Goal: Task Accomplishment & Management: Use online tool/utility

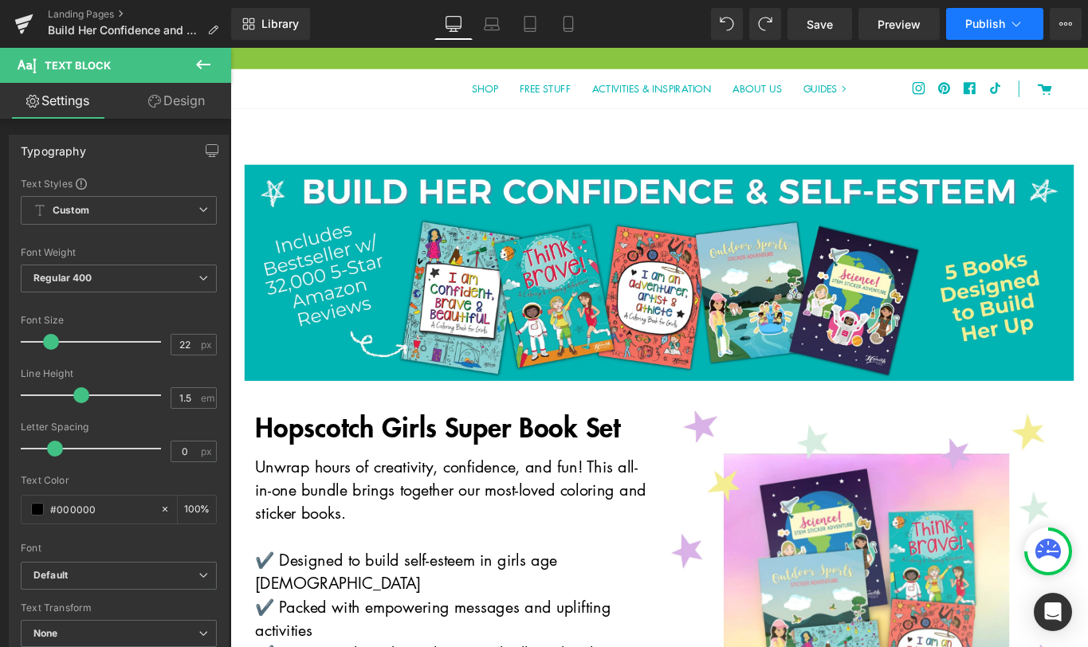
click at [988, 25] on span "Publish" at bounding box center [985, 24] width 40 height 13
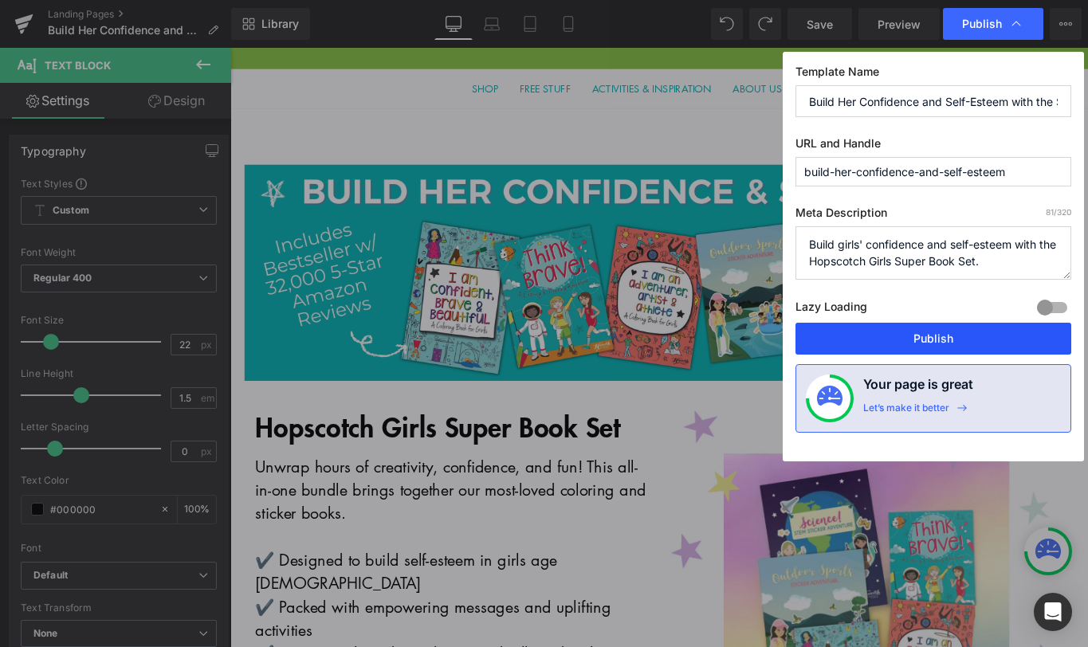
click at [940, 340] on button "Publish" at bounding box center [934, 339] width 276 height 32
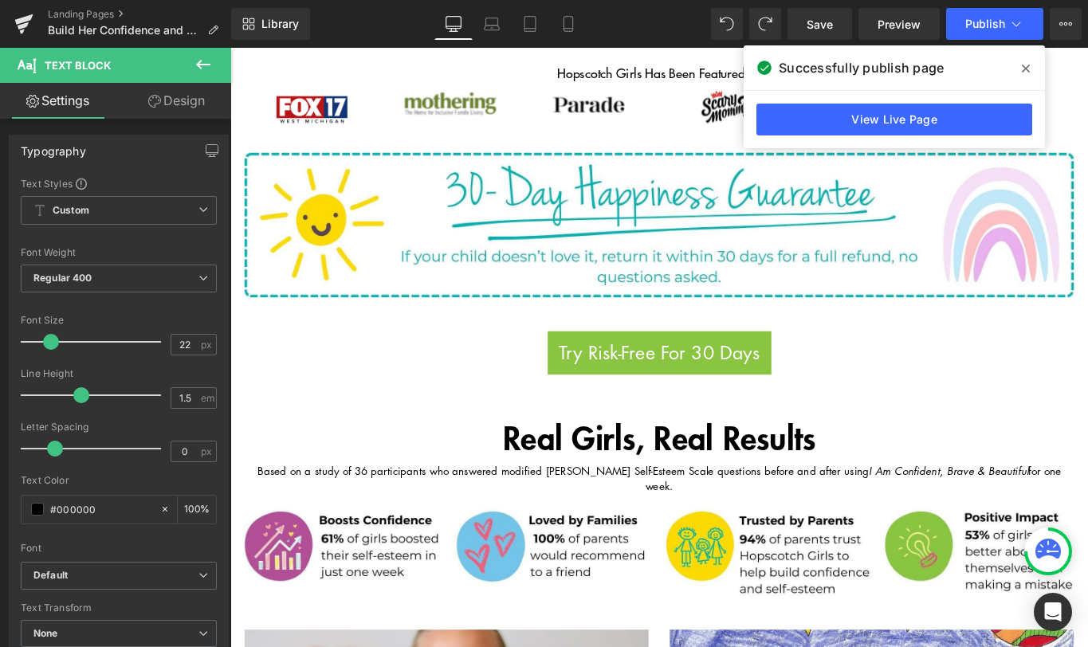
scroll to position [965, 0]
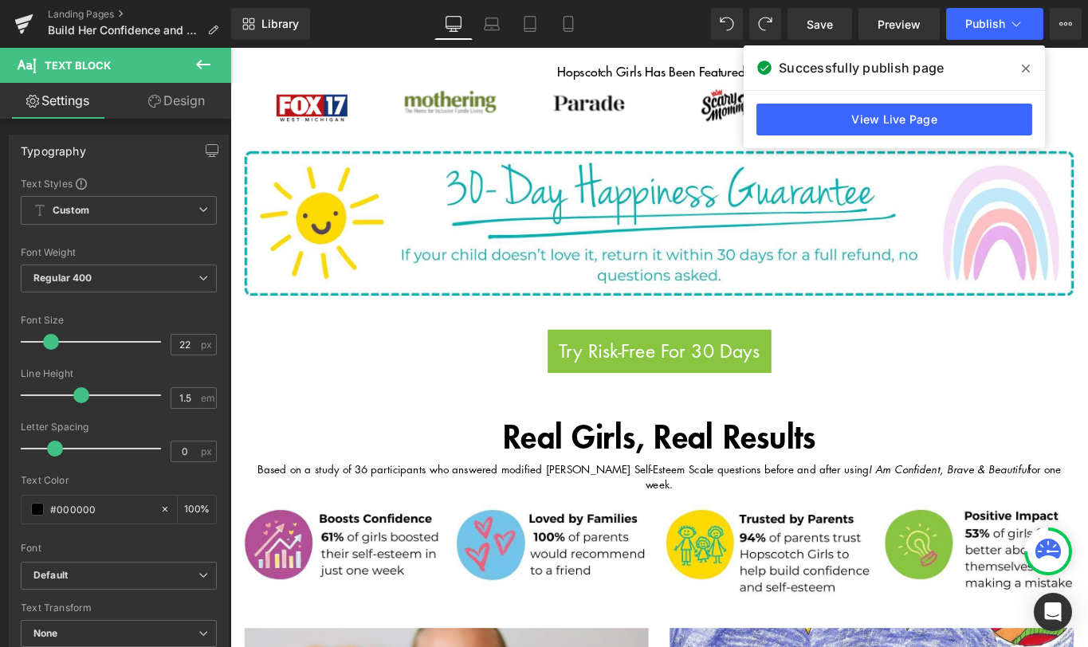
click at [200, 65] on icon at bounding box center [203, 65] width 14 height 10
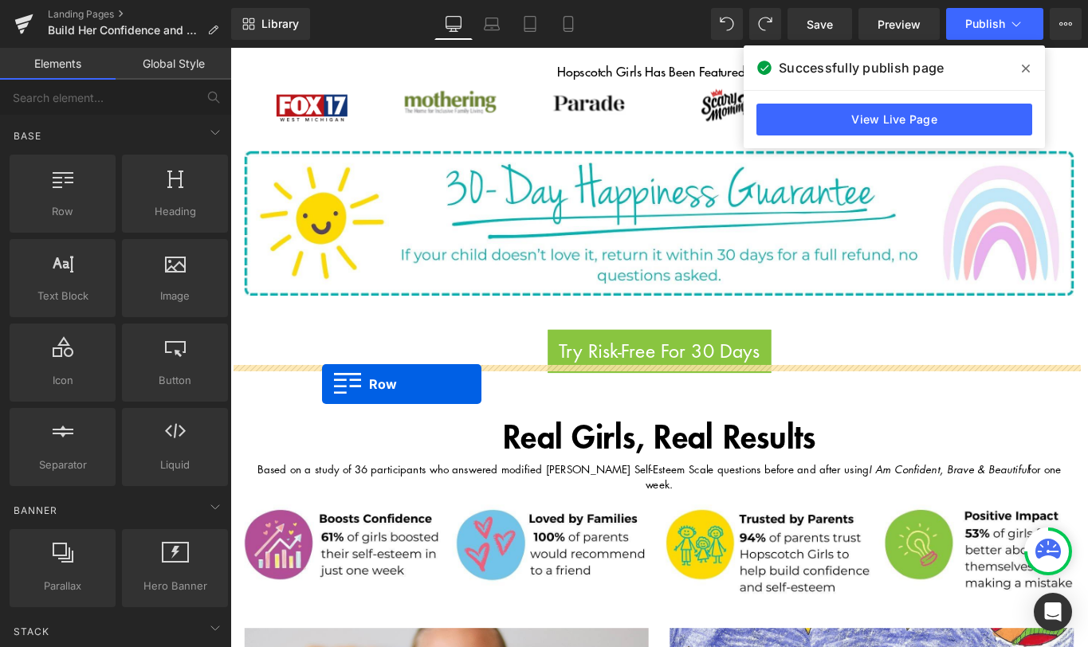
drag, startPoint x: 310, startPoint y: 255, endPoint x: 333, endPoint y: 427, distance: 173.0
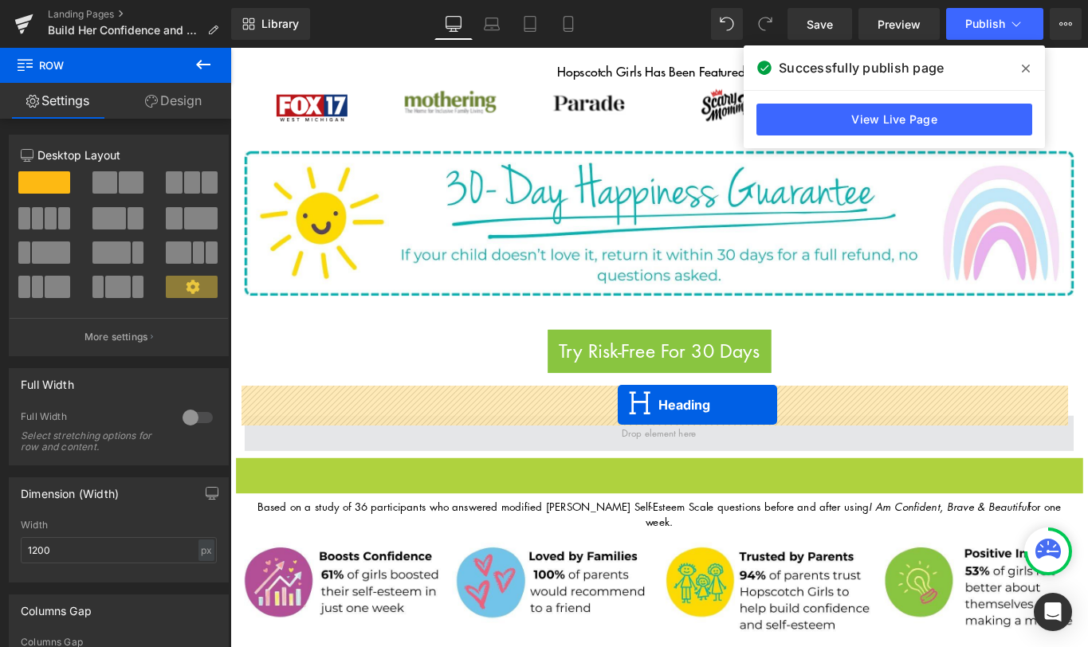
drag, startPoint x: 670, startPoint y: 515, endPoint x: 667, endPoint y: 450, distance: 65.5
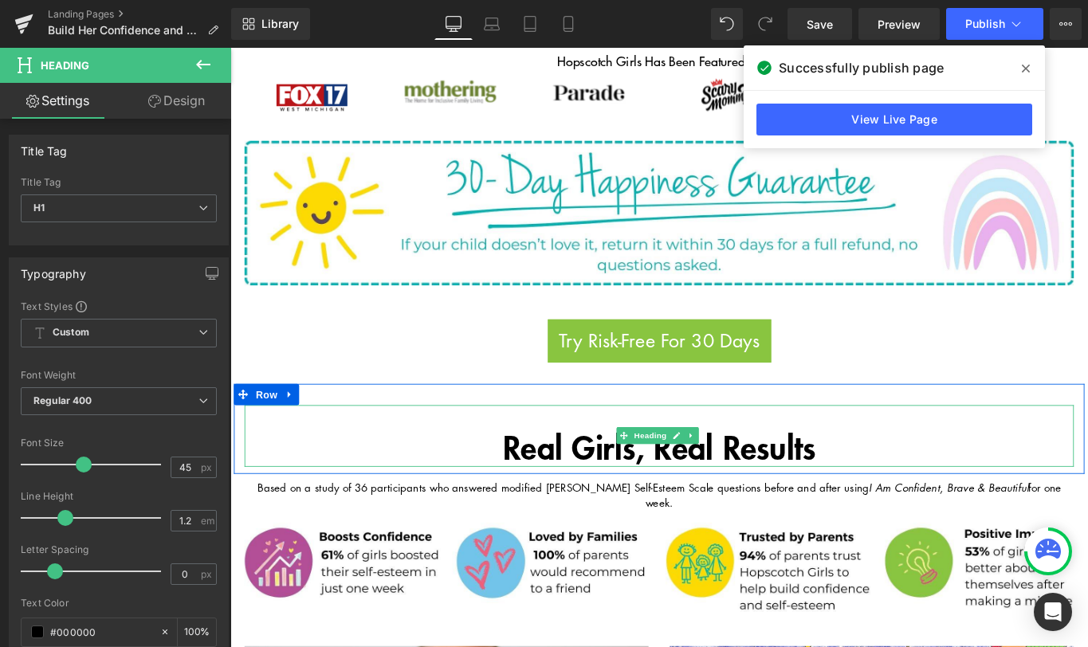
scroll to position [981, 0]
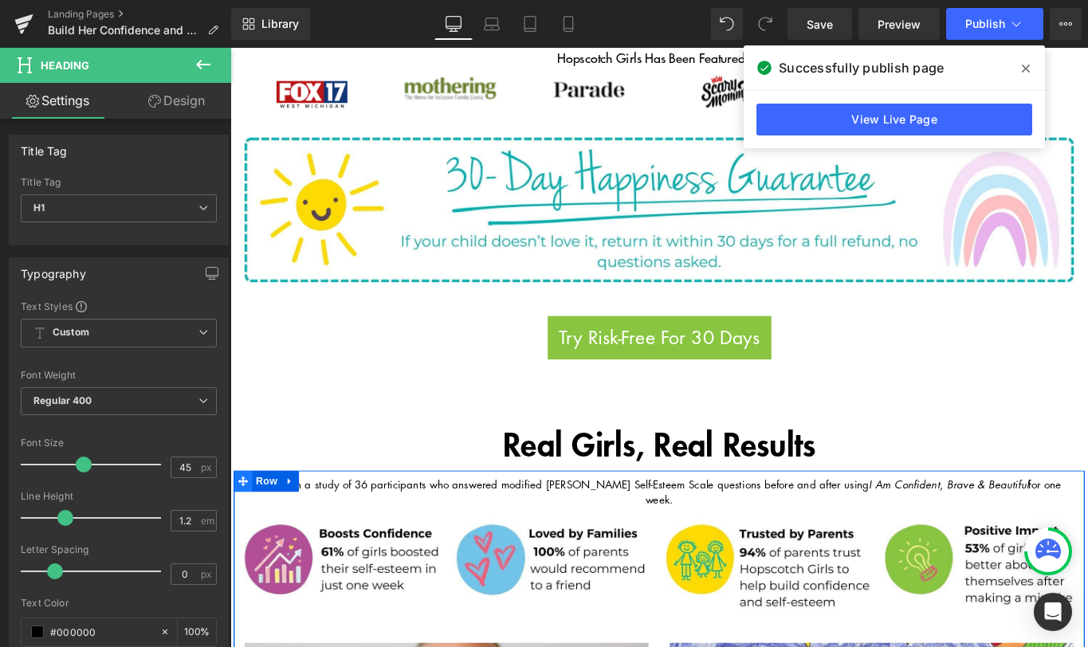
click at [239, 530] on icon at bounding box center [244, 535] width 11 height 11
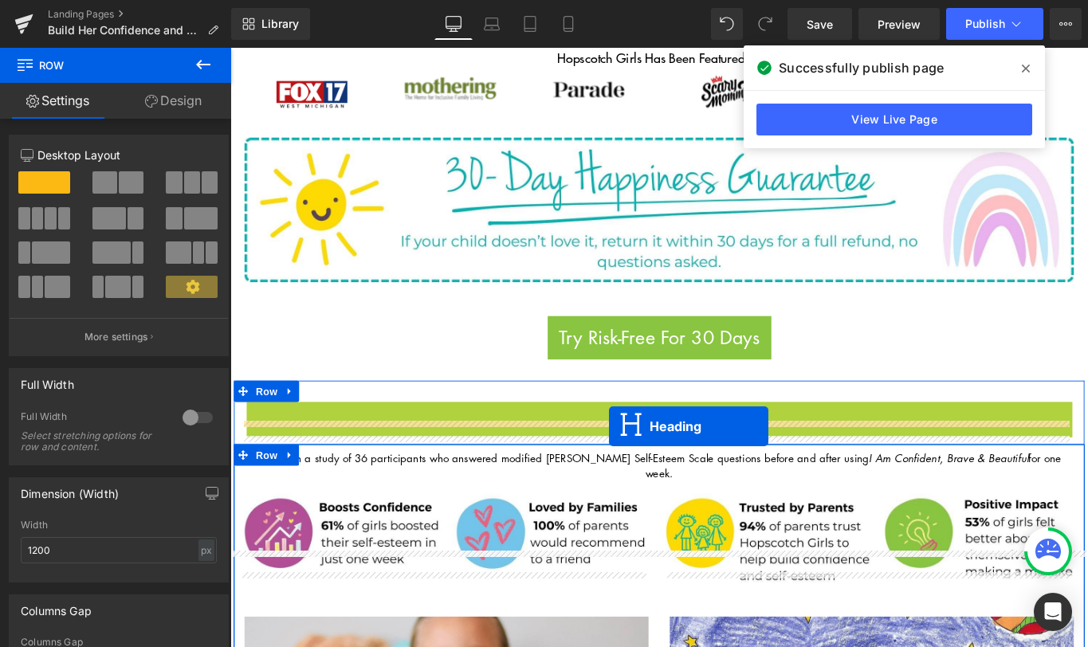
drag, startPoint x: 669, startPoint y: 450, endPoint x: 656, endPoint y: 474, distance: 27.1
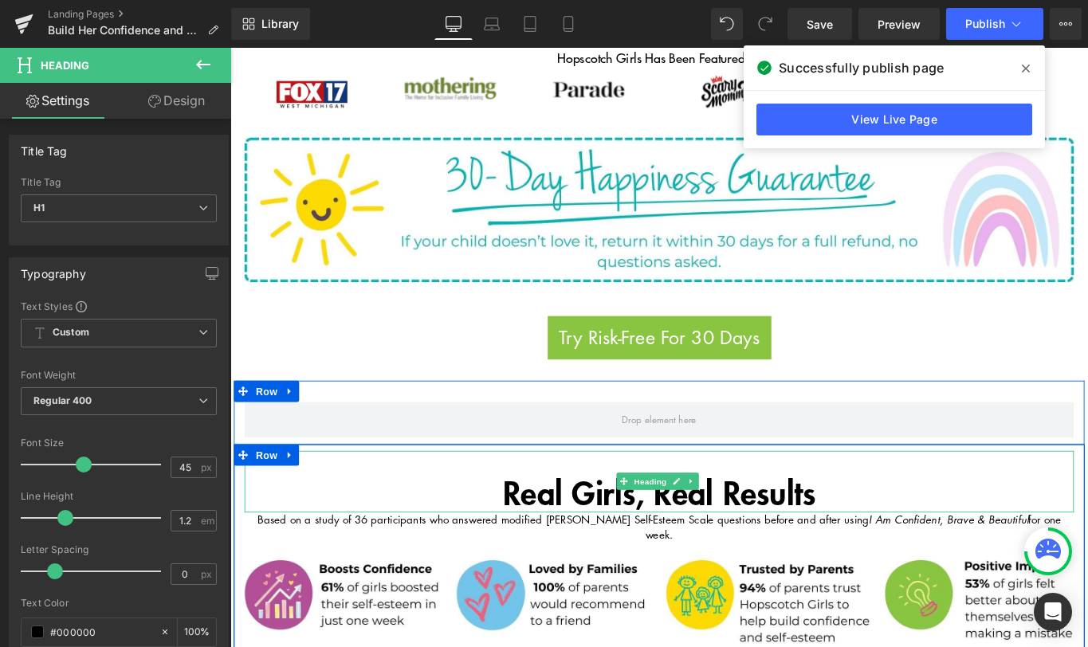
click at [650, 531] on div "Real Girls, Real Results Heading" at bounding box center [712, 535] width 933 height 69
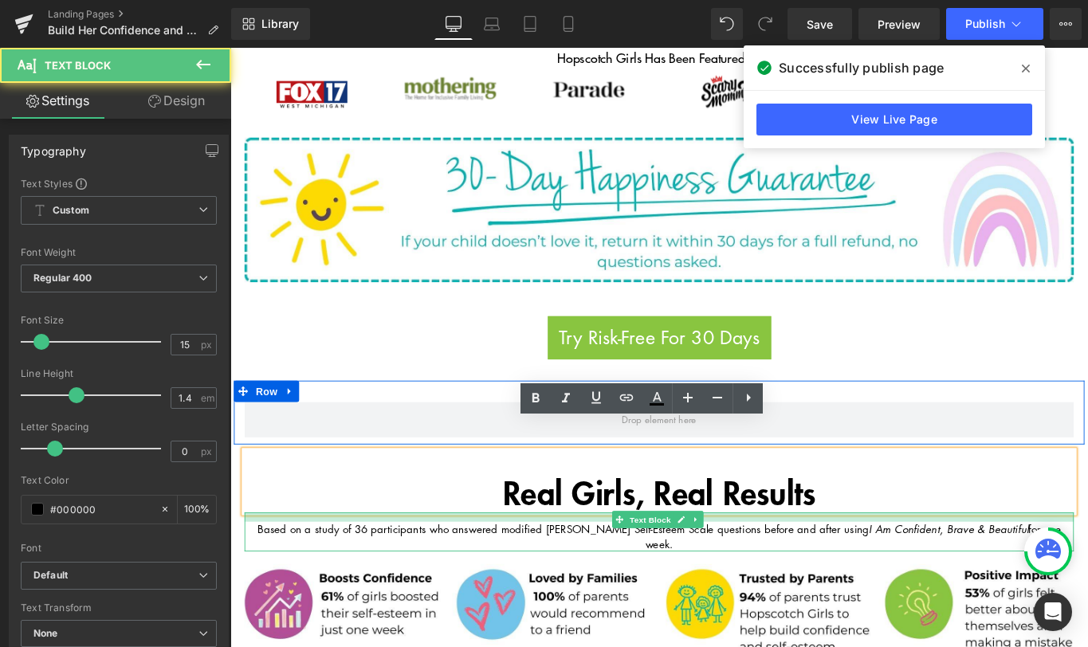
drag, startPoint x: 647, startPoint y: 542, endPoint x: 648, endPoint y: 552, distance: 10.4
click at [648, 571] on div "Based on a study of 36 participants who answered modified [PERSON_NAME] Self-Es…" at bounding box center [712, 593] width 933 height 44
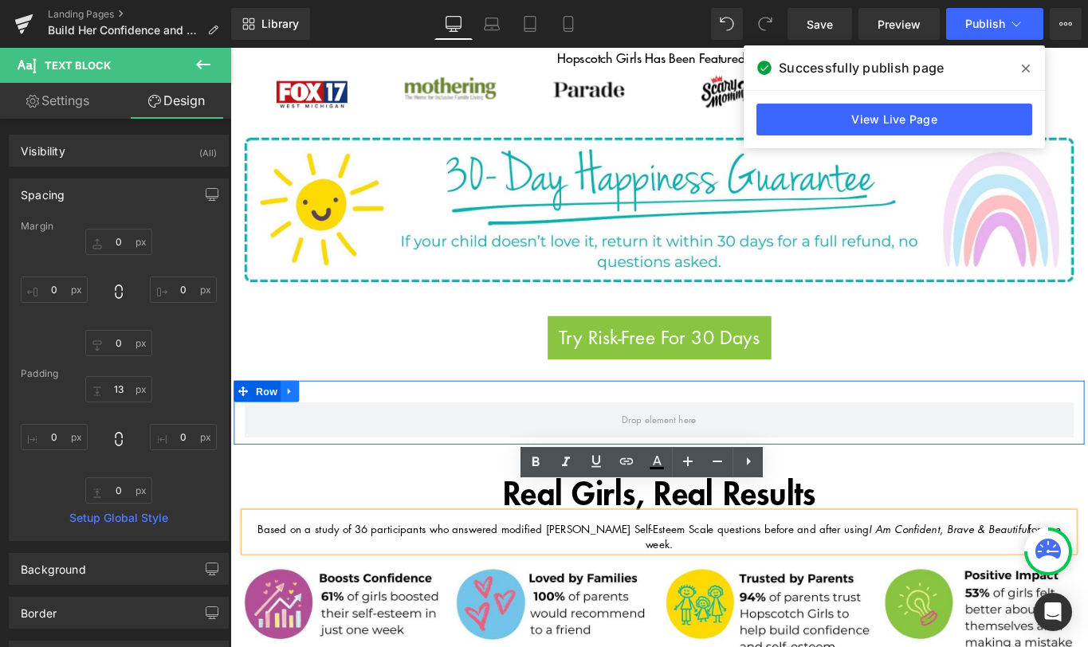
click at [292, 428] on icon at bounding box center [297, 434] width 11 height 12
click at [336, 429] on icon at bounding box center [338, 434] width 11 height 11
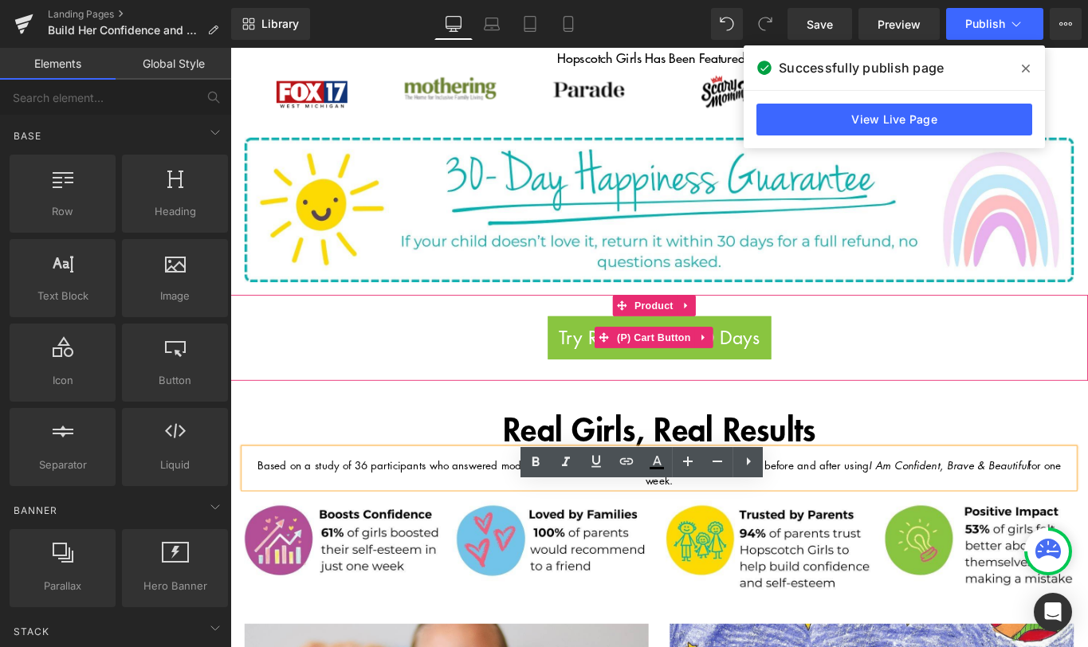
click at [1087, 352] on div "Try Risk-Free For 30 Days" at bounding box center [712, 374] width 949 height 49
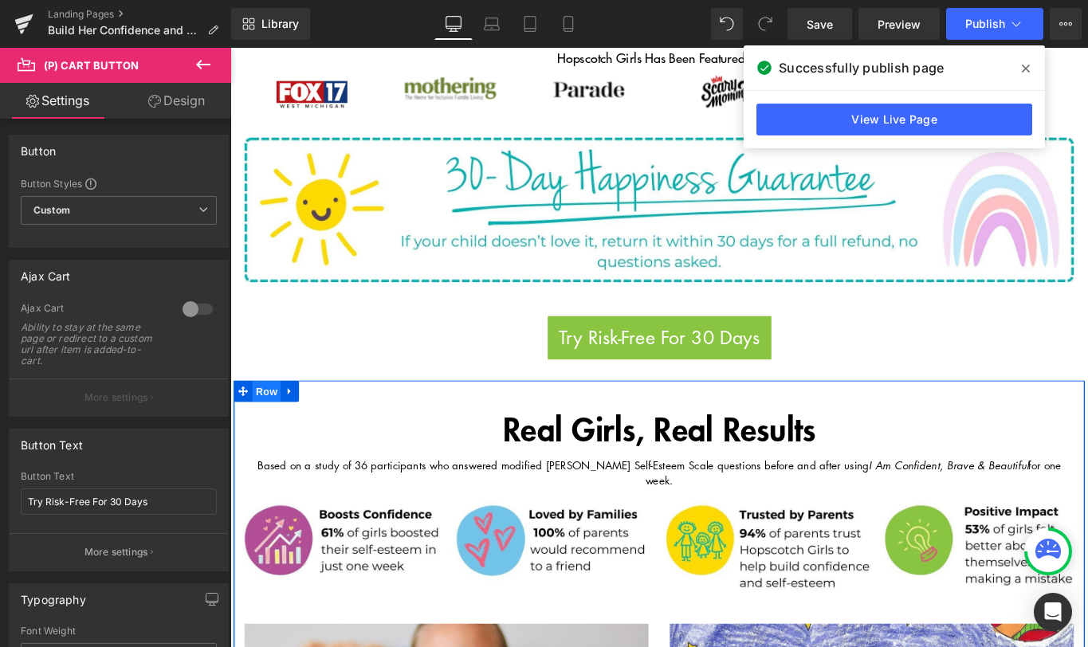
click at [273, 423] on span "Row" at bounding box center [271, 435] width 32 height 24
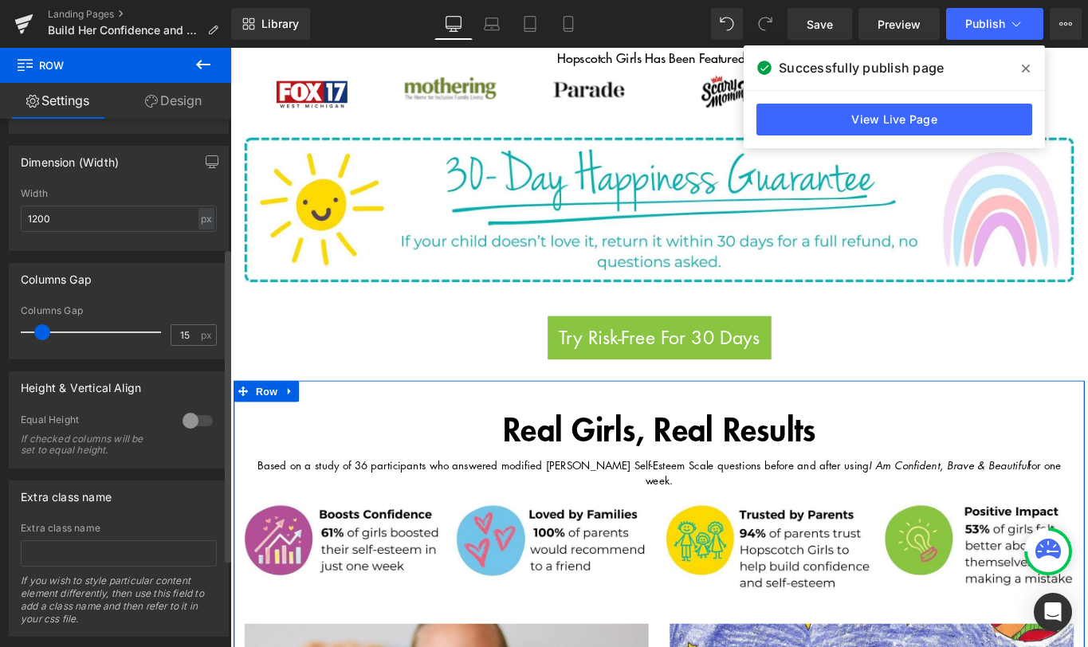
scroll to position [366, 0]
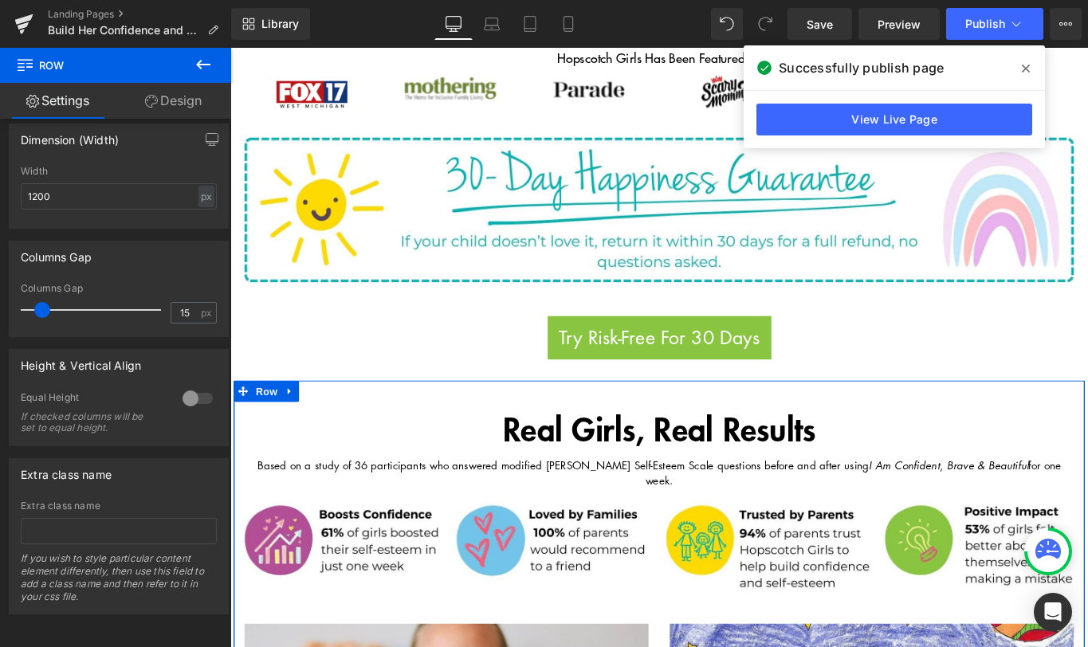
click at [171, 104] on link "Design" at bounding box center [174, 101] width 116 height 36
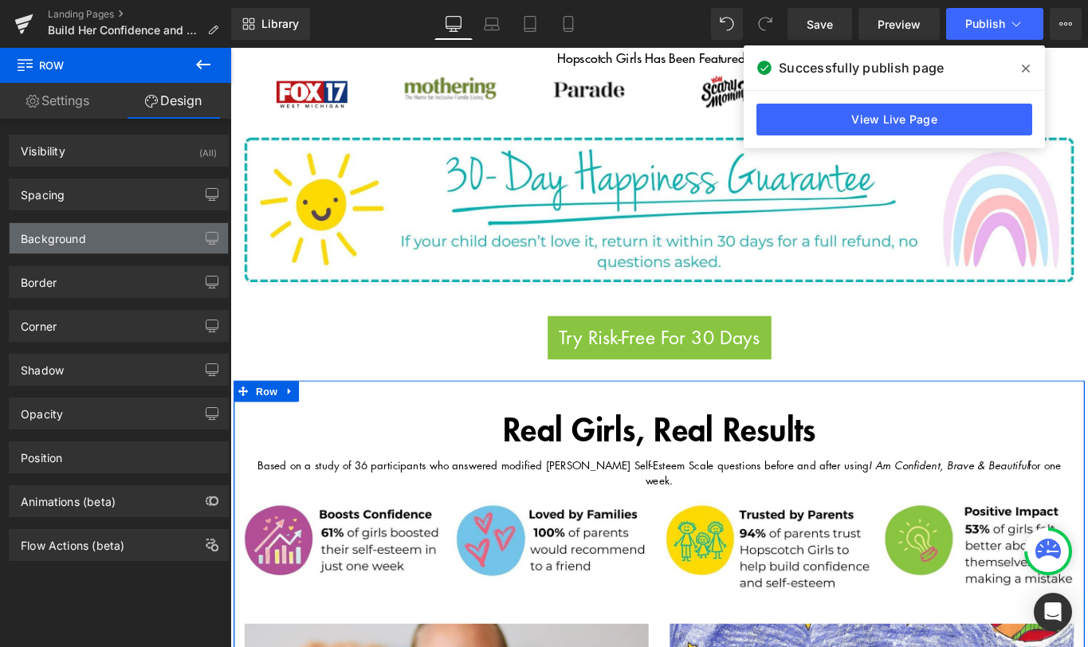
click at [138, 239] on div "Background" at bounding box center [119, 238] width 218 height 30
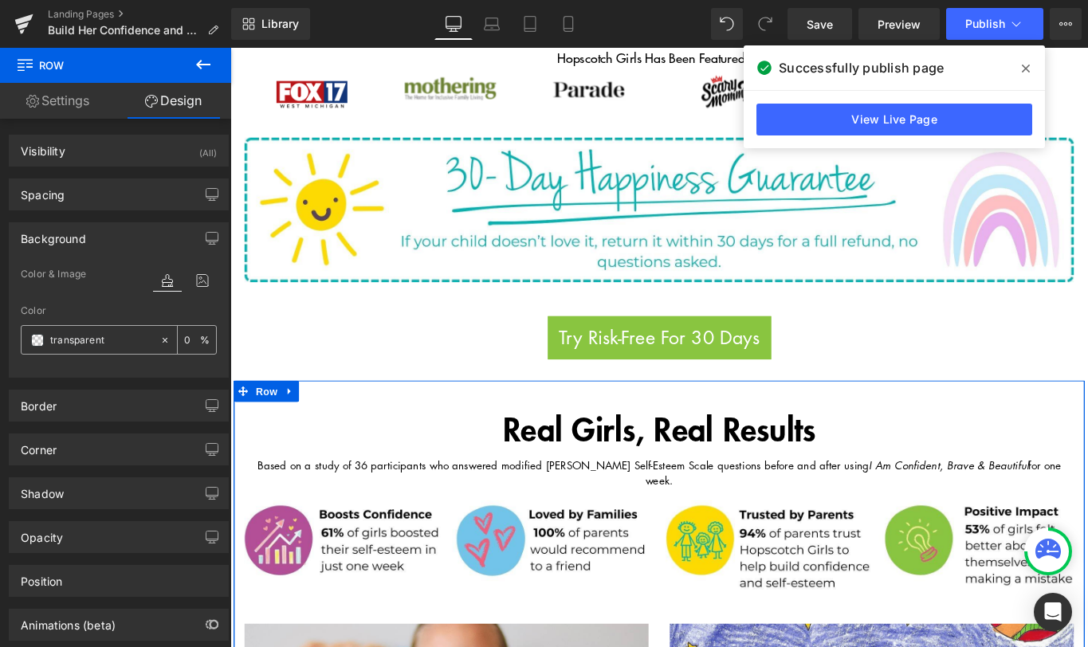
click at [121, 342] on input "transparent" at bounding box center [101, 341] width 102 height 18
click at [159, 341] on icon at bounding box center [164, 340] width 11 height 11
click at [116, 343] on input "none" at bounding box center [101, 341] width 102 height 18
paste input "#fdfafd"
type input "#fdfafd"
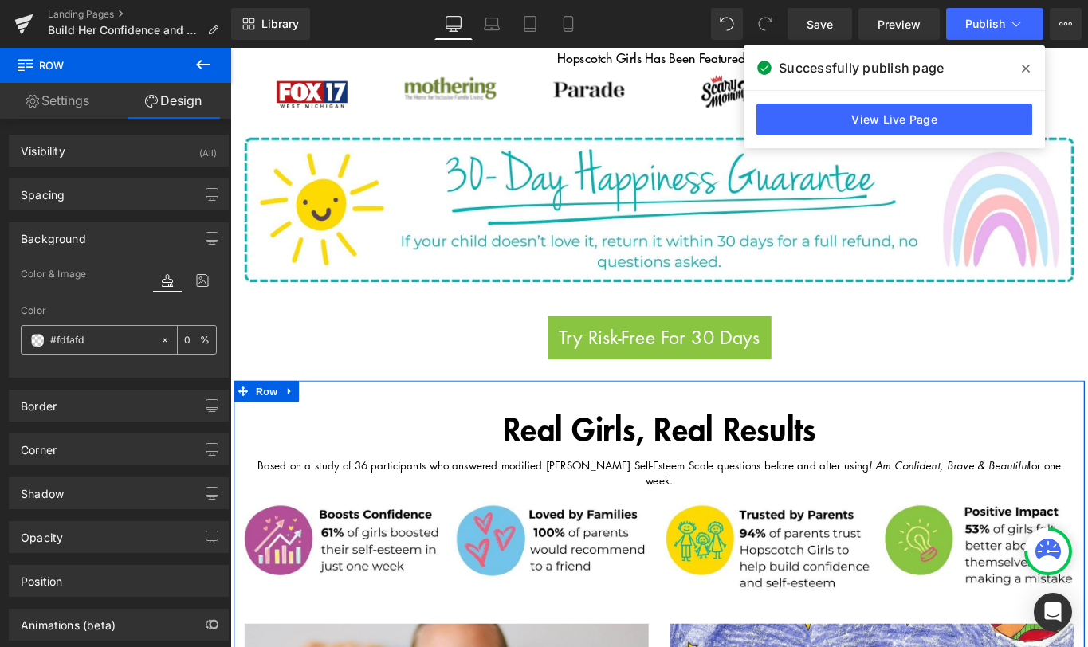
type input "100"
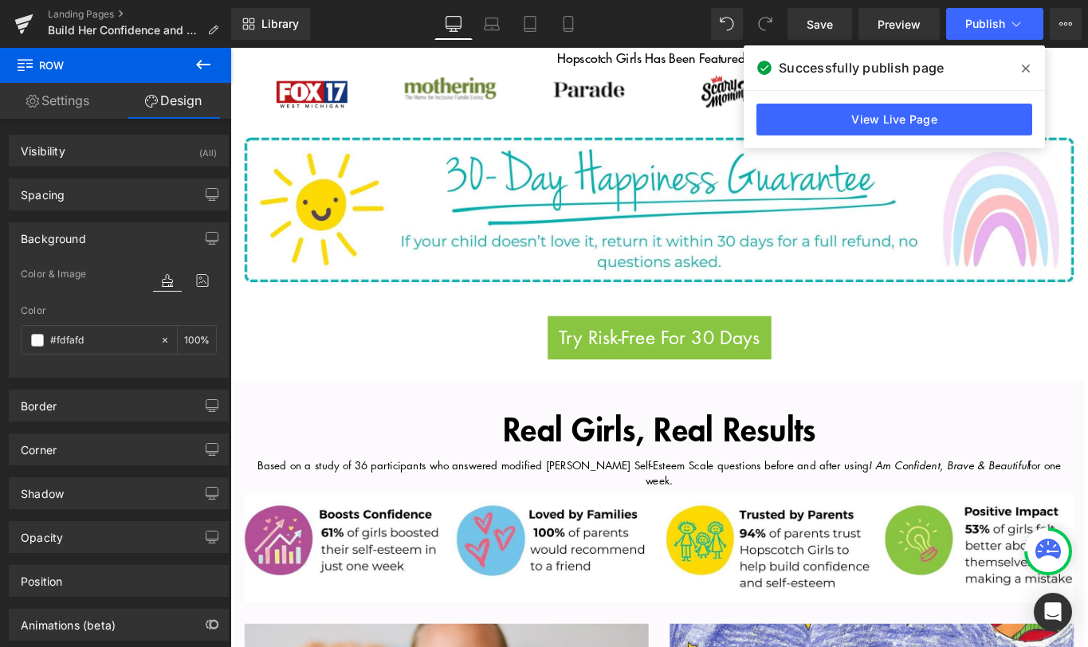
type input "#fdfafd"
click at [206, 61] on icon at bounding box center [203, 64] width 19 height 19
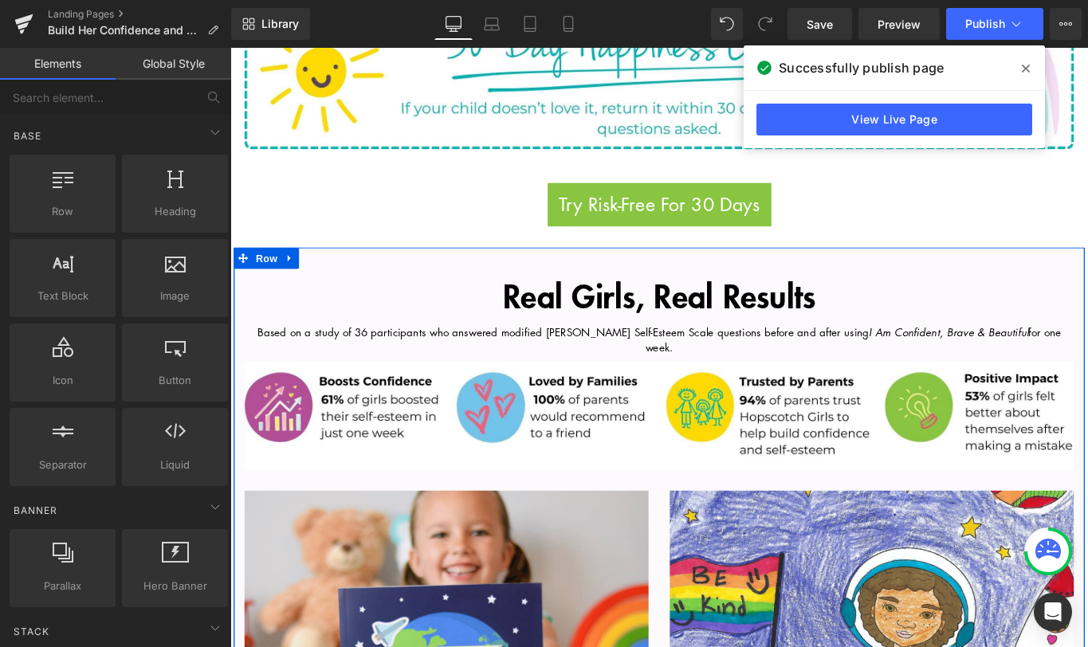
scroll to position [1134, 0]
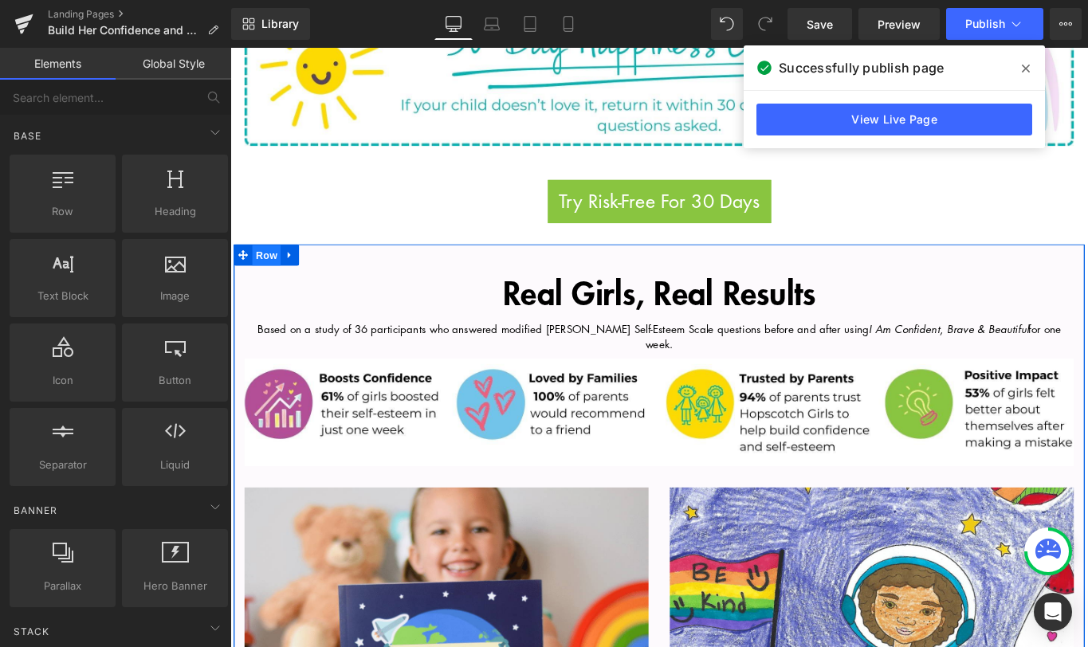
click at [268, 270] on span "Row" at bounding box center [271, 282] width 32 height 24
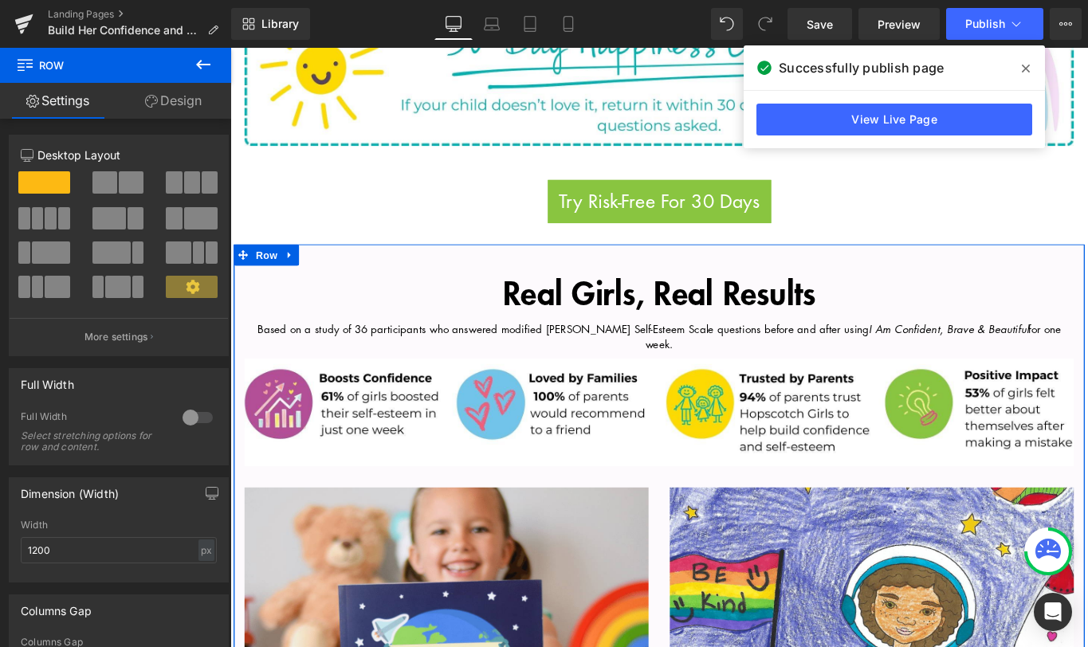
click at [195, 102] on link "Design" at bounding box center [174, 101] width 116 height 36
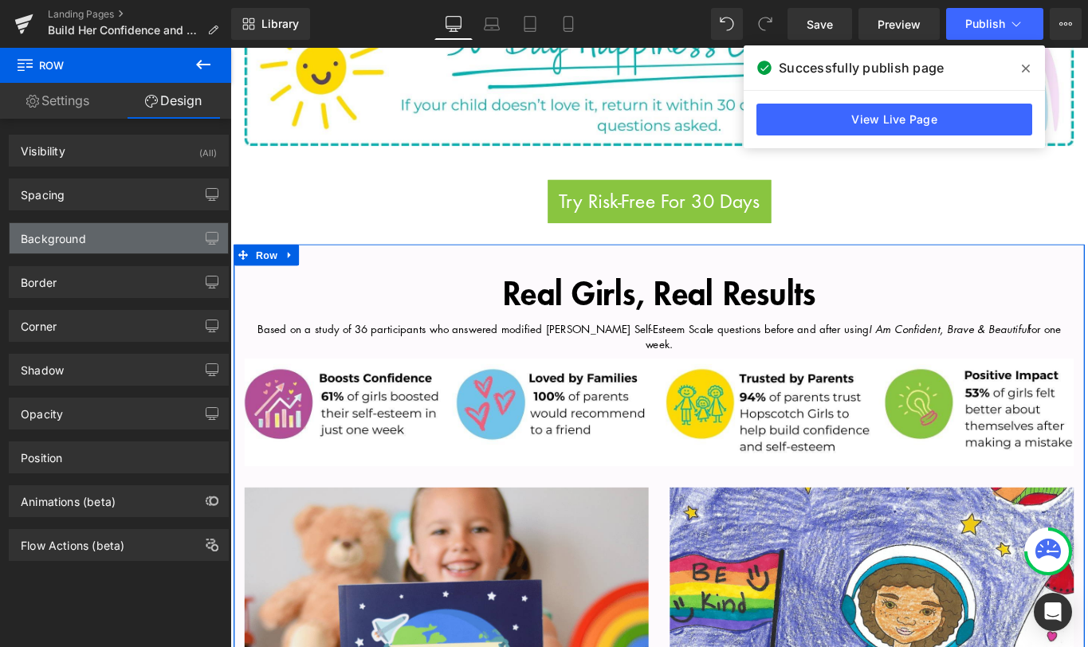
click at [95, 238] on div "Background" at bounding box center [119, 238] width 218 height 30
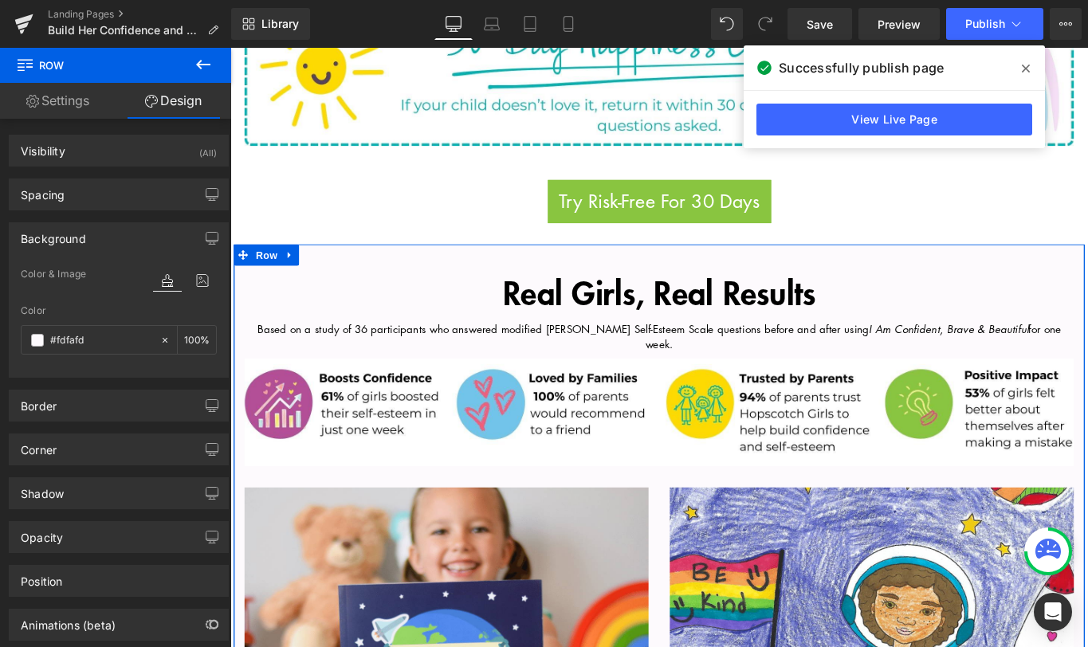
click at [33, 309] on div "Color" at bounding box center [119, 310] width 196 height 11
click at [31, 316] on div "Color" at bounding box center [119, 310] width 196 height 11
click at [73, 355] on div "Color #fdfafd 100 %" at bounding box center [119, 339] width 196 height 68
click at [71, 340] on input "#fdfafd" at bounding box center [101, 341] width 102 height 18
click at [162, 343] on icon at bounding box center [164, 340] width 11 height 11
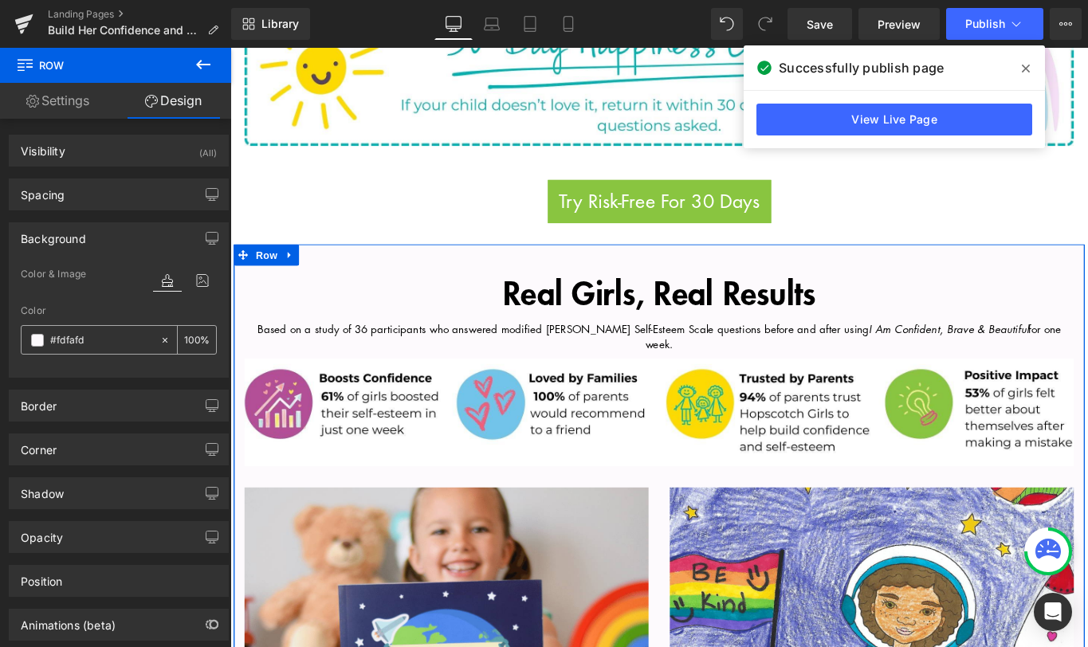
type input "none"
type input "0"
click at [128, 341] on input "none" at bounding box center [101, 341] width 102 height 18
click at [36, 344] on span at bounding box center [37, 340] width 13 height 13
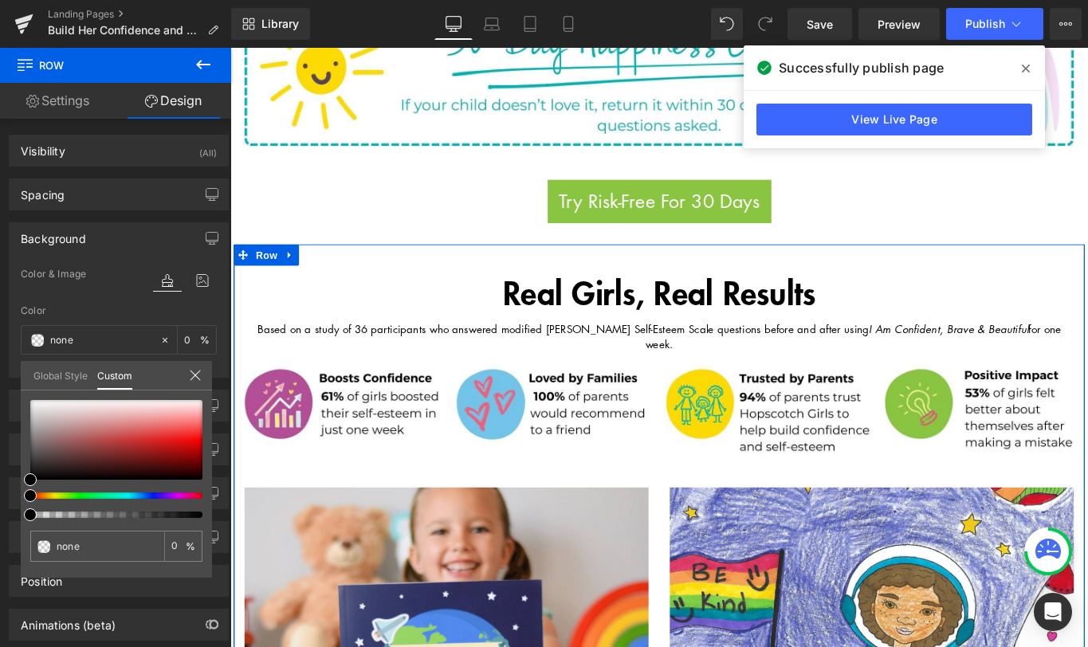
click at [63, 377] on link "Global Style" at bounding box center [60, 374] width 54 height 27
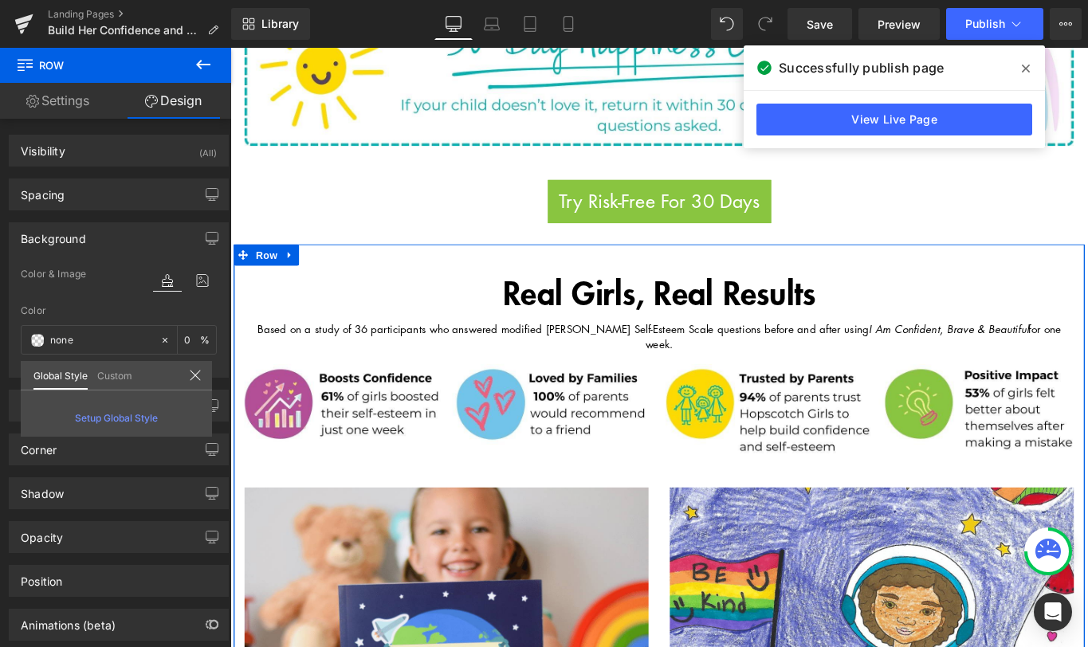
click at [196, 378] on icon at bounding box center [195, 375] width 13 height 13
